Goal: Information Seeking & Learning: Learn about a topic

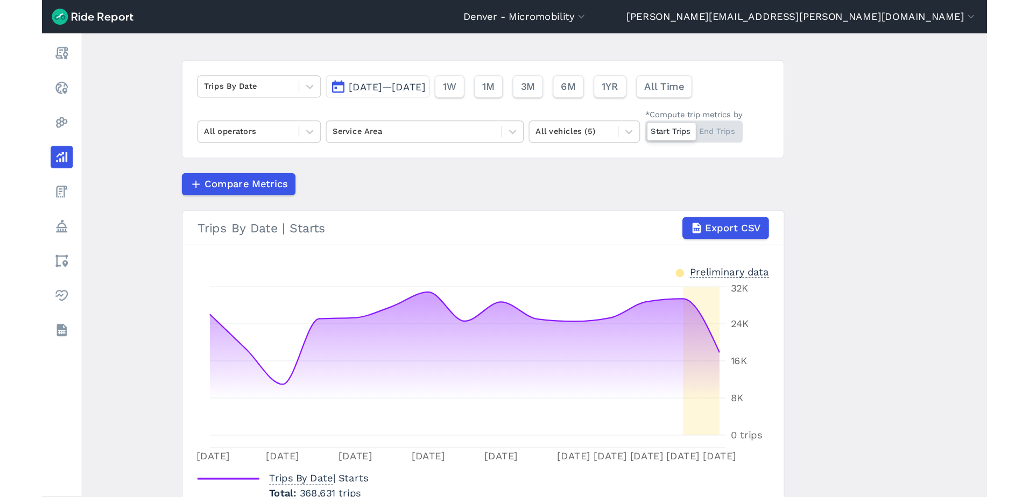
scroll to position [58, 0]
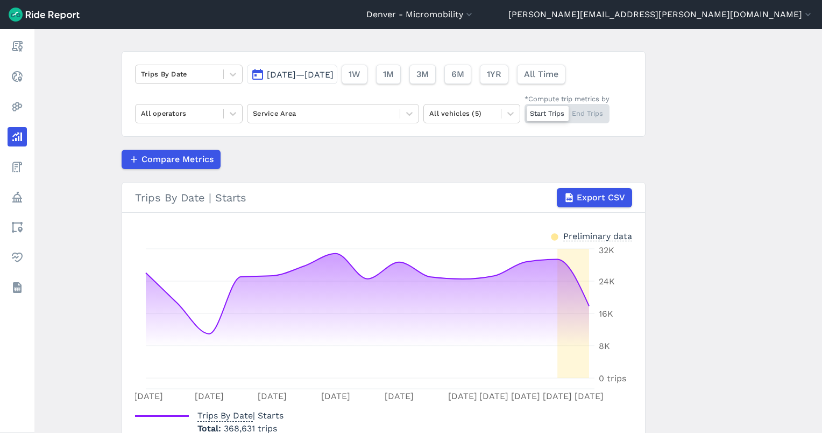
click at [459, 63] on div "[DATE]—[DATE] 1W 1M 3M 6M 1YR All Time" at bounding box center [408, 72] width 323 height 24
click at [428, 71] on span "3M" at bounding box center [422, 74] width 12 height 13
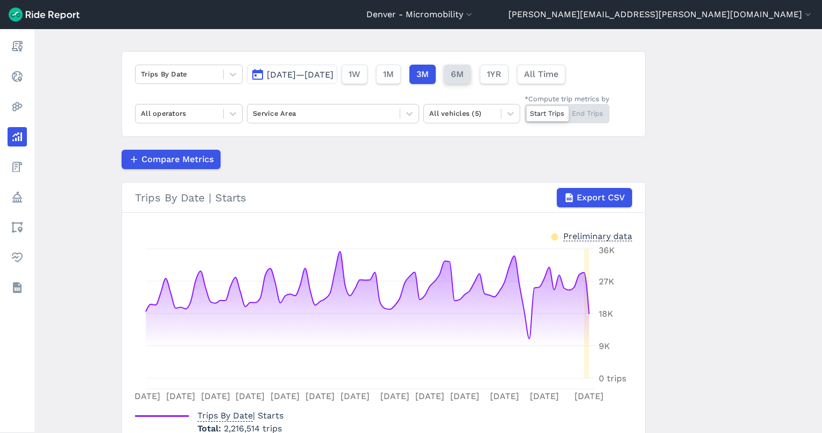
click at [471, 70] on button "6M" at bounding box center [457, 74] width 27 height 19
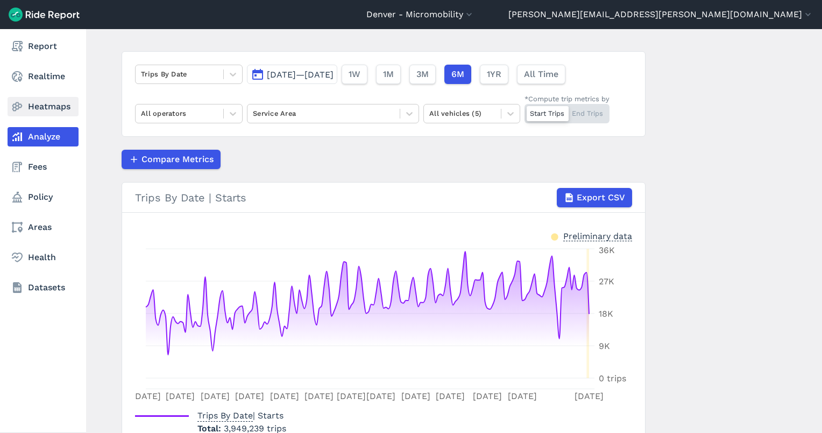
click at [24, 109] on link "Heatmaps" at bounding box center [43, 106] width 71 height 19
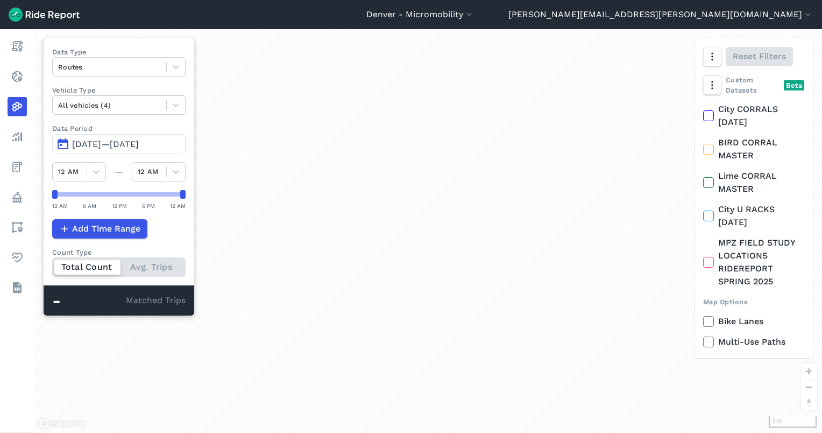
click at [134, 142] on span "[DATE]—[DATE]" at bounding box center [105, 144] width 67 height 10
click at [118, 141] on span "[DATE]—[DATE]" at bounding box center [105, 144] width 67 height 10
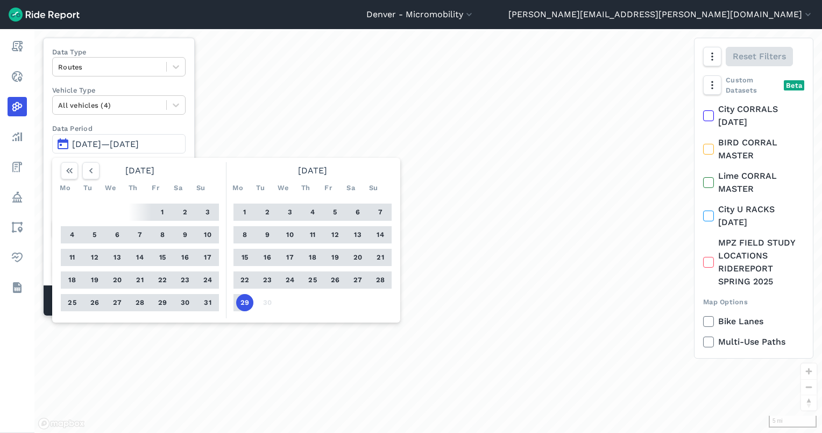
click at [359, 280] on button "27" at bounding box center [357, 279] width 17 height 17
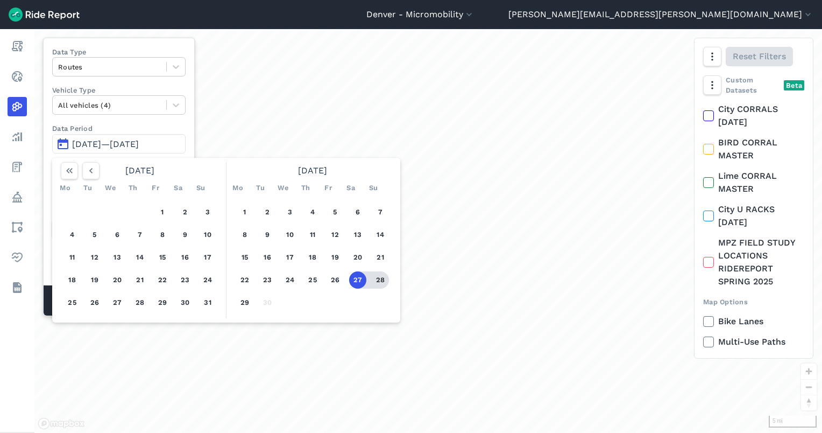
click at [387, 282] on button "28" at bounding box center [380, 279] width 17 height 17
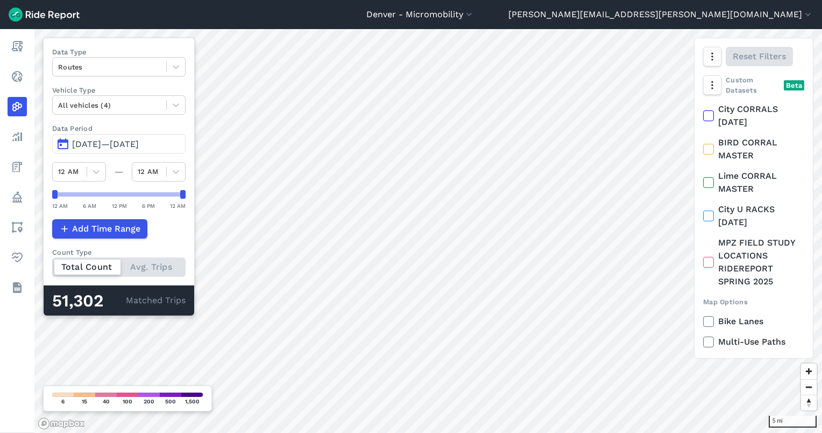
click at [76, 142] on span "[DATE]—[DATE]" at bounding box center [105, 144] width 67 height 10
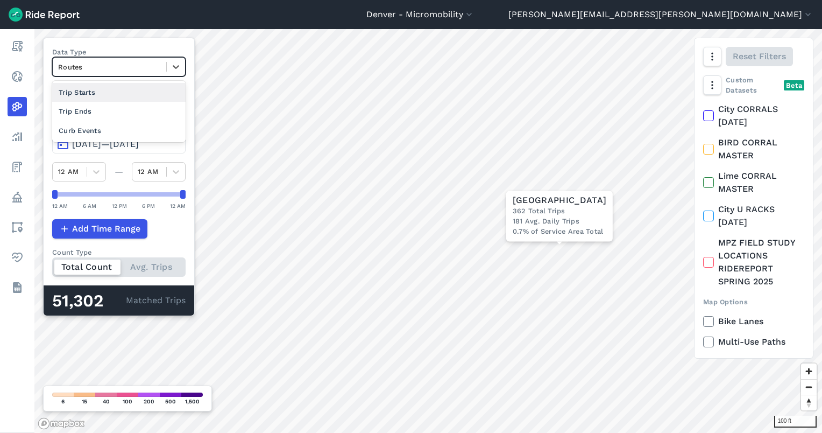
click at [109, 70] on div at bounding box center [109, 67] width 103 height 12
click at [96, 114] on div "Trip Ends" at bounding box center [118, 111] width 133 height 19
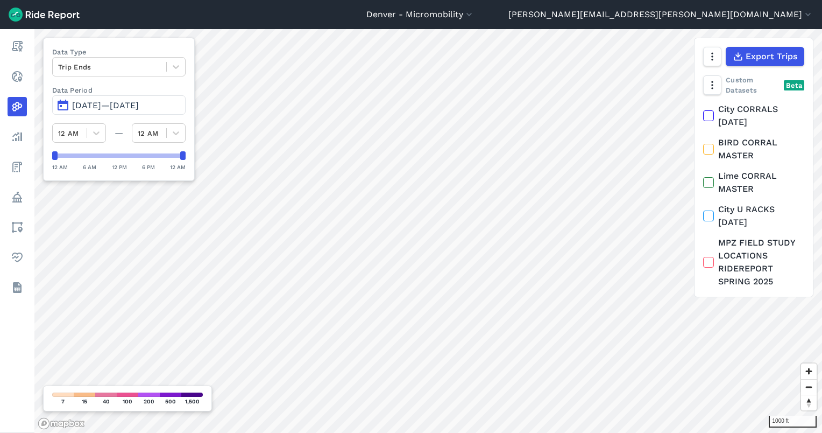
click at [129, 109] on span "[DATE]—[DATE]" at bounding box center [105, 105] width 67 height 10
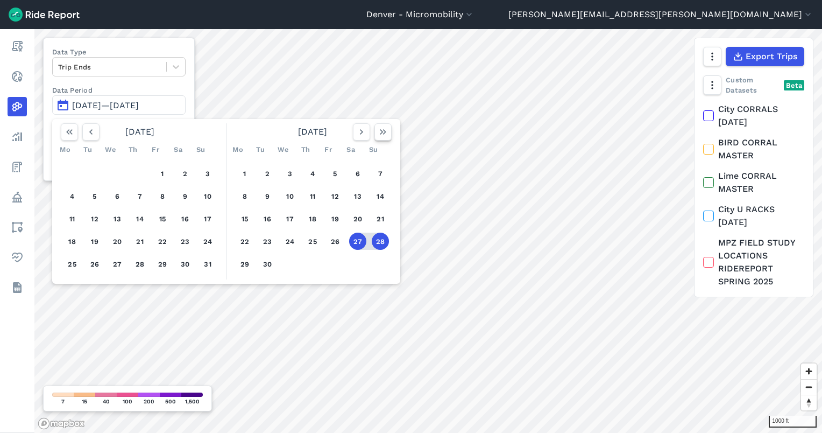
click at [379, 131] on icon "button" at bounding box center [383, 131] width 11 height 11
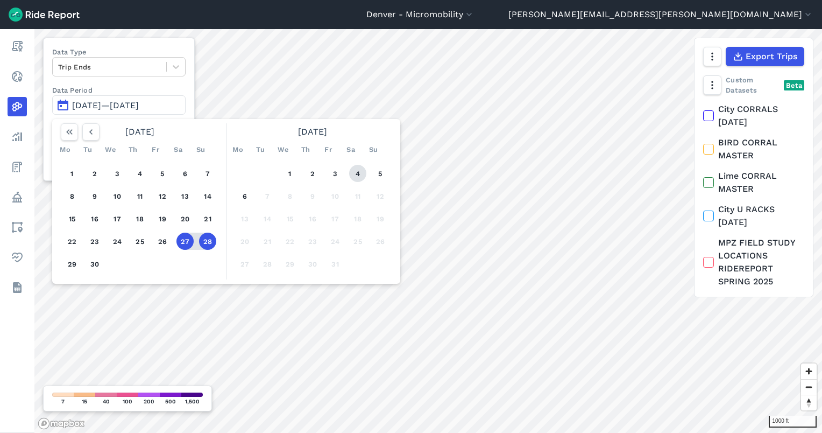
click at [357, 174] on button "4" at bounding box center [357, 173] width 17 height 17
click at [357, 172] on button "4" at bounding box center [357, 173] width 17 height 17
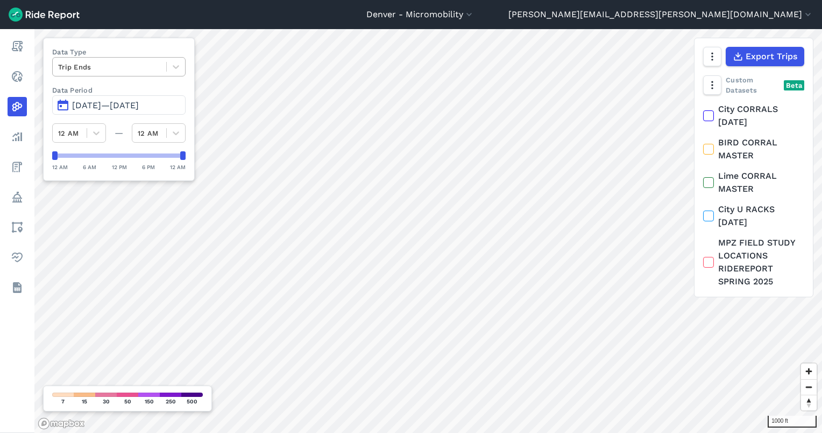
click at [108, 67] on div at bounding box center [109, 67] width 103 height 12
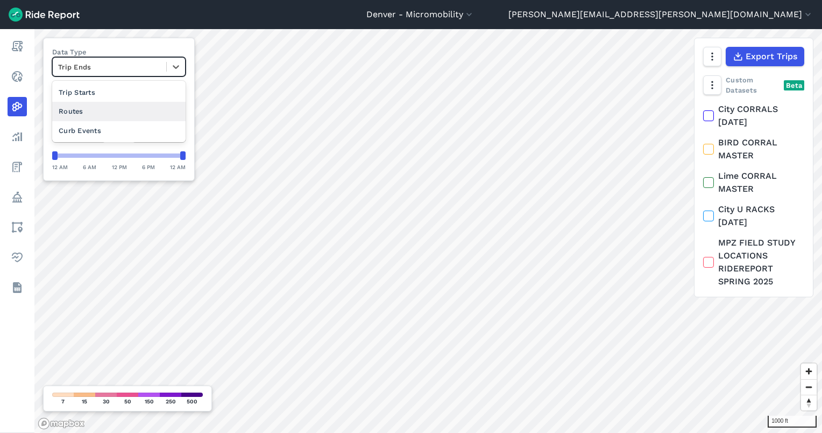
click at [95, 114] on div "Routes" at bounding box center [118, 111] width 133 height 19
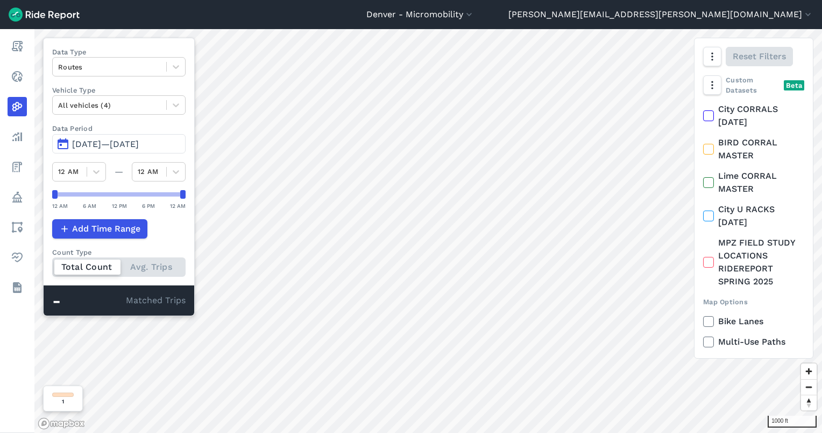
click at [139, 148] on span "[DATE]—[DATE]" at bounding box center [105, 144] width 67 height 10
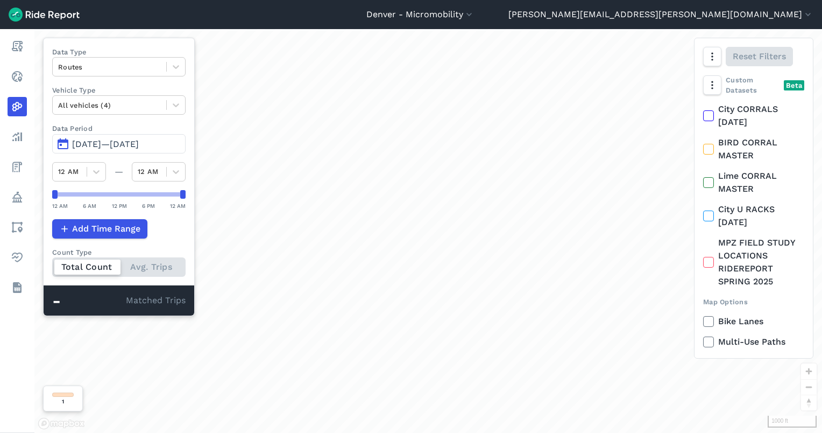
click at [129, 141] on span "[DATE]—[DATE]" at bounding box center [105, 144] width 67 height 10
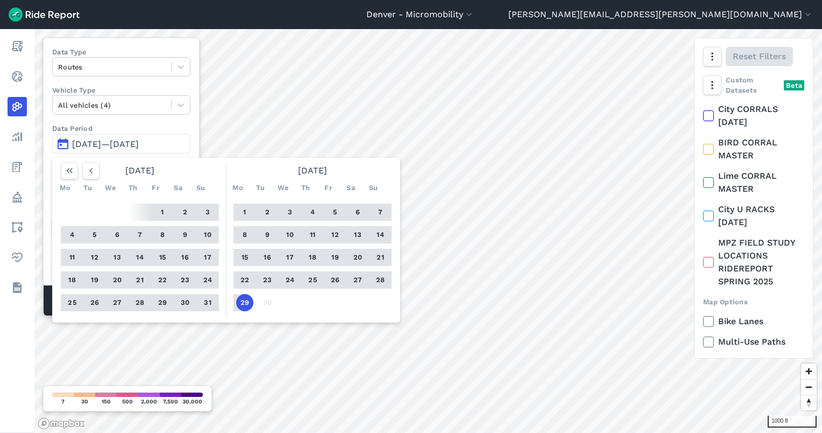
click at [119, 56] on label "Data Type" at bounding box center [121, 52] width 138 height 10
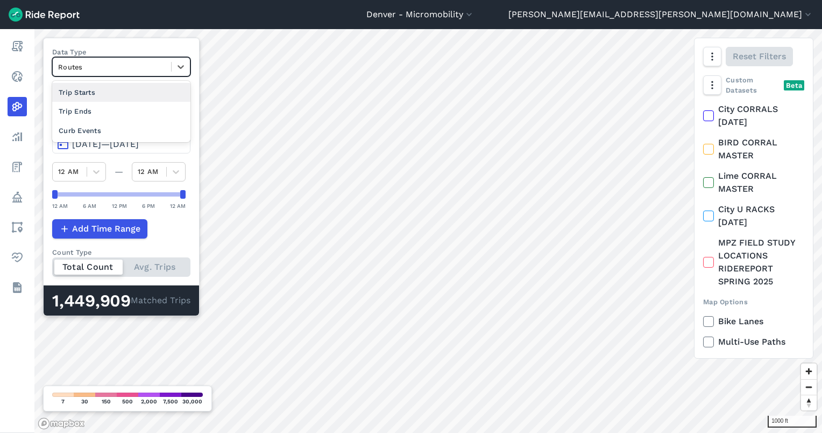
click at [120, 63] on div at bounding box center [112, 67] width 108 height 12
click at [99, 129] on div "Curb Events" at bounding box center [121, 130] width 138 height 19
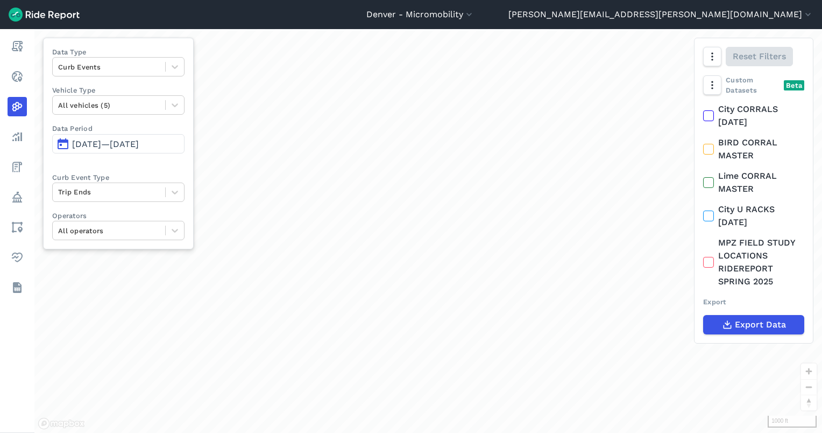
click at [129, 135] on button "[DATE]—[DATE]" at bounding box center [118, 143] width 132 height 19
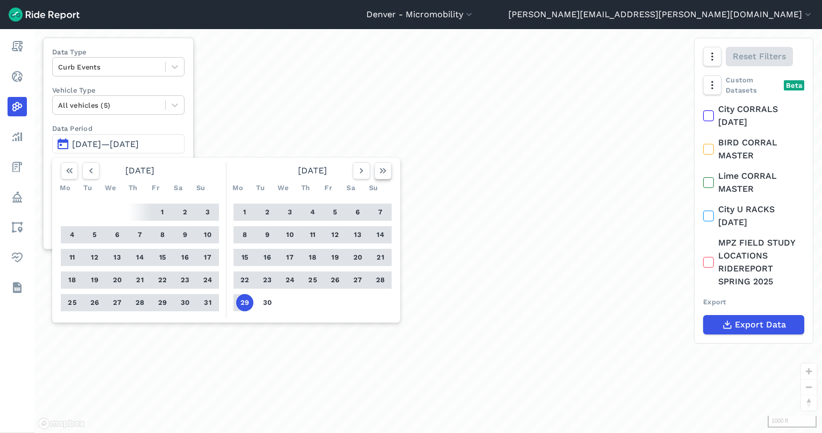
click at [385, 168] on icon "button" at bounding box center [383, 170] width 11 height 11
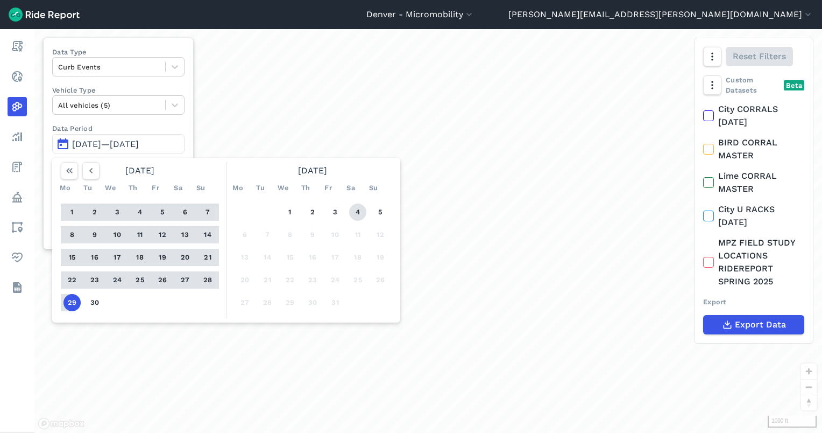
click at [359, 210] on button "4" at bounding box center [357, 211] width 17 height 17
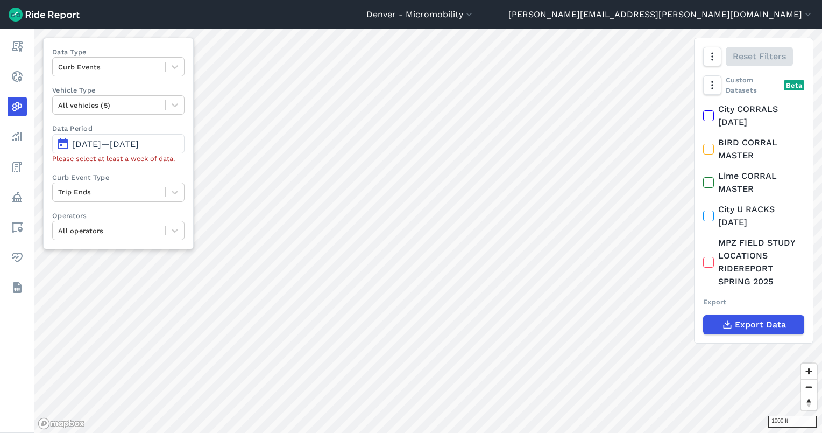
click at [139, 144] on span "[DATE]—[DATE]" at bounding box center [105, 144] width 67 height 10
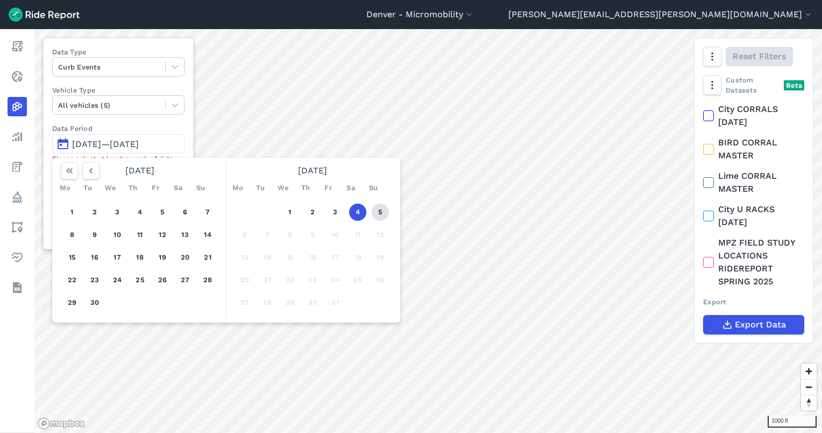
click at [379, 209] on button "5" at bounding box center [380, 211] width 17 height 17
click at [74, 302] on button "29" at bounding box center [71, 302] width 17 height 17
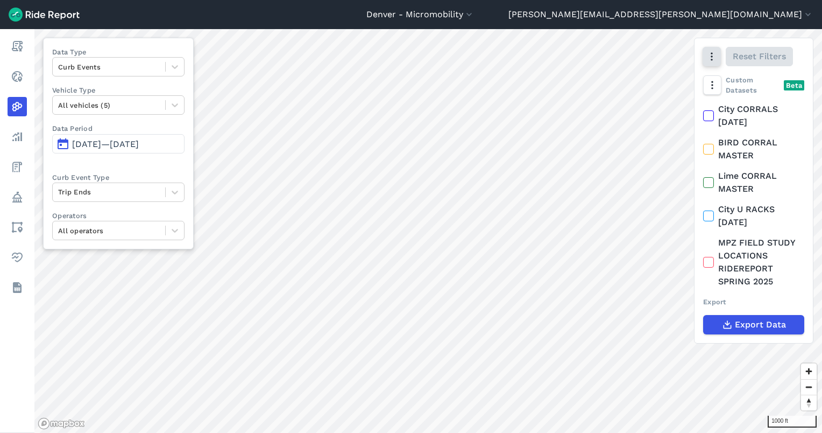
click at [705, 61] on button "button" at bounding box center [712, 56] width 18 height 19
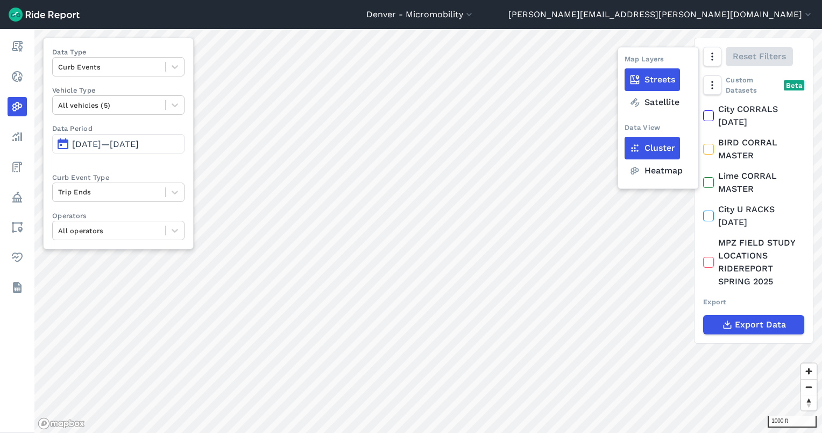
click at [670, 172] on label "Heatmap" at bounding box center [656, 170] width 63 height 23
click at [625, 61] on input "Heatmap" at bounding box center [625, 57] width 0 height 7
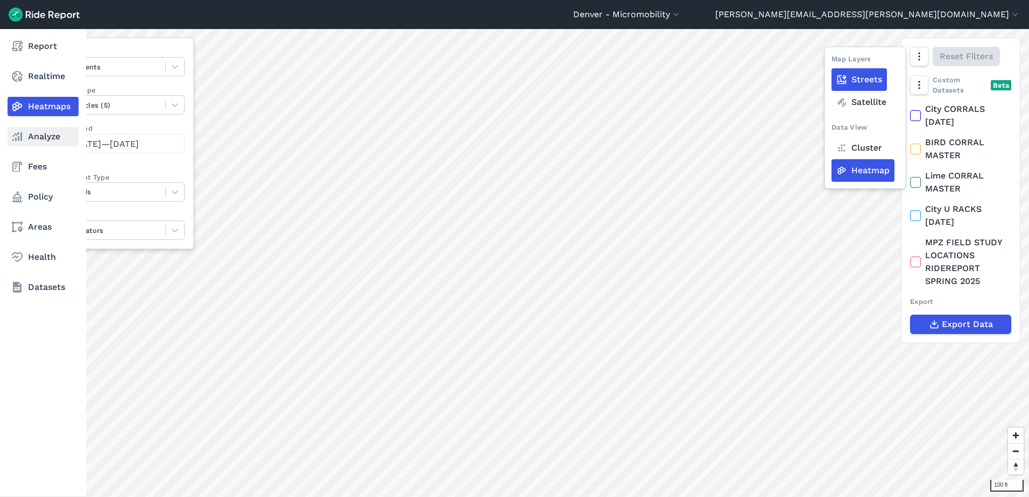
click at [24, 136] on link "Analyze" at bounding box center [43, 136] width 71 height 19
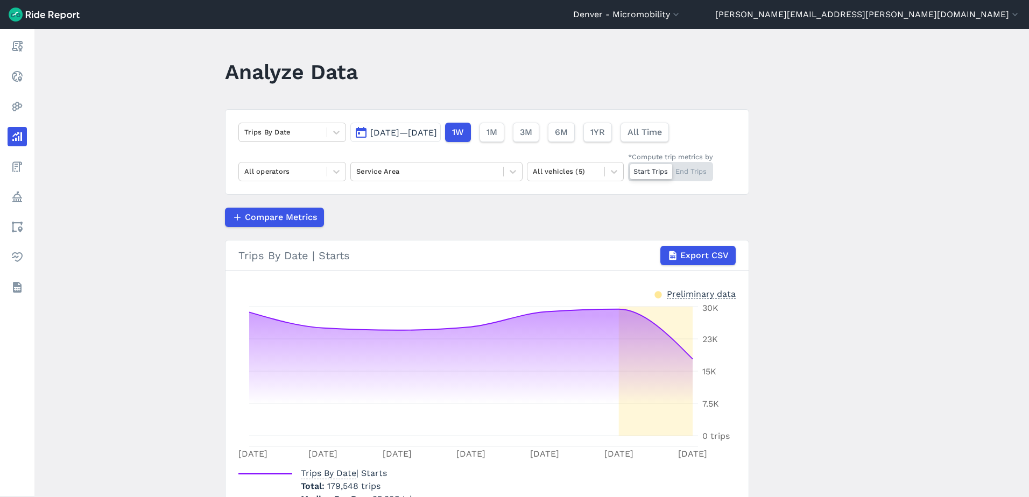
click at [406, 130] on span "[DATE]—[DATE]" at bounding box center [403, 132] width 67 height 10
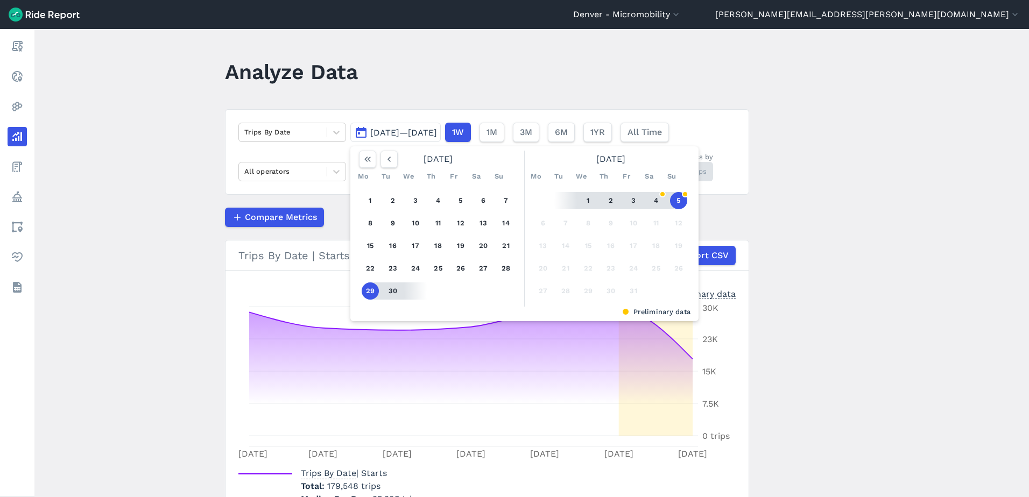
click at [586, 203] on button "1" at bounding box center [587, 200] width 17 height 17
click at [677, 196] on button "5" at bounding box center [678, 200] width 17 height 17
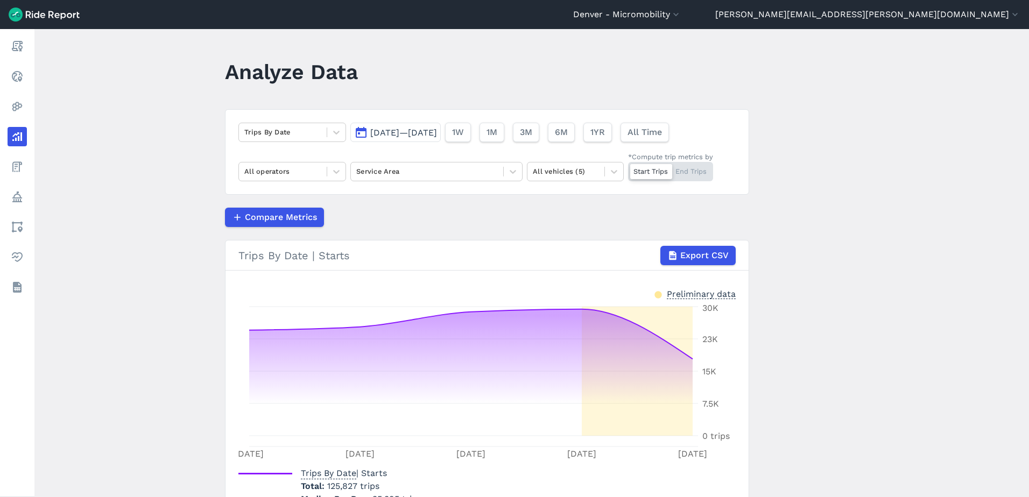
scroll to position [61, 0]
